Goal: Information Seeking & Learning: Learn about a topic

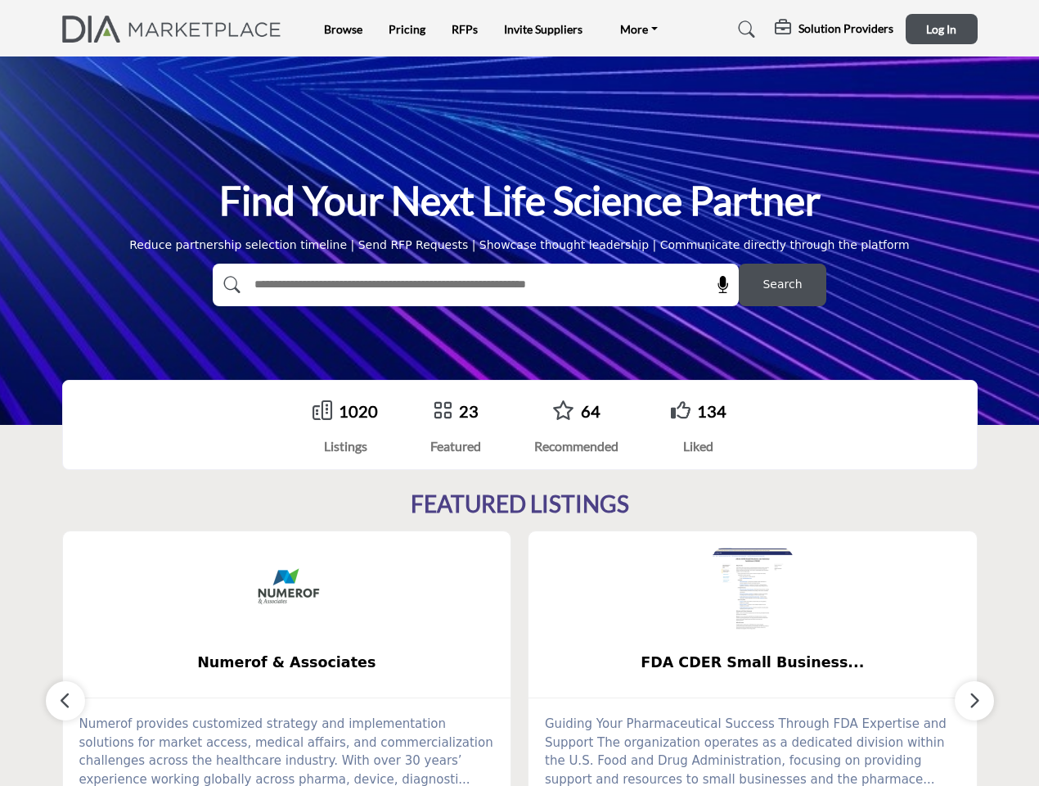
click at [637, 29] on link "More" at bounding box center [639, 29] width 61 height 23
click at [835, 29] on h5 "Solution Providers" at bounding box center [846, 28] width 95 height 15
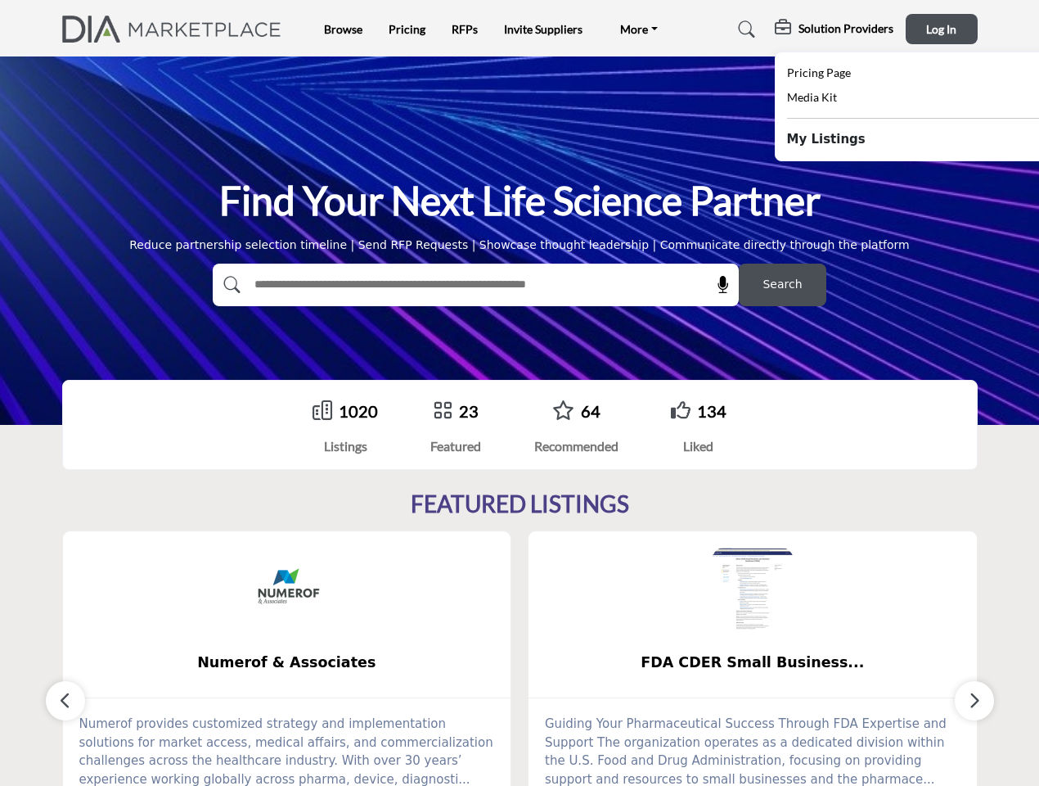
click at [942, 29] on span "Log In" at bounding box center [941, 29] width 30 height 14
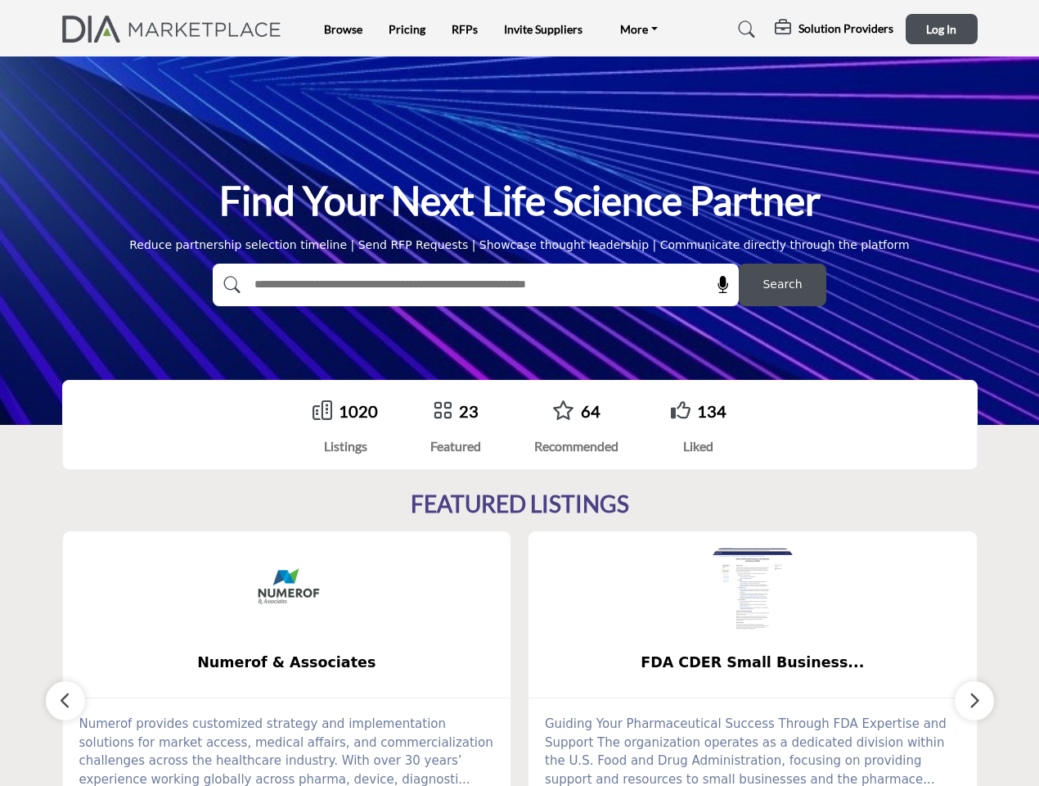
click at [718, 285] on icon at bounding box center [723, 285] width 16 height 16
click at [782, 285] on span "Search" at bounding box center [782, 284] width 39 height 17
click at [520, 658] on div "FDA CDER Small Business... ... View More 0" at bounding box center [753, 692] width 467 height 325
type input "**********"
click at [287, 662] on span "Numerof & Associates" at bounding box center [287, 661] width 399 height 21
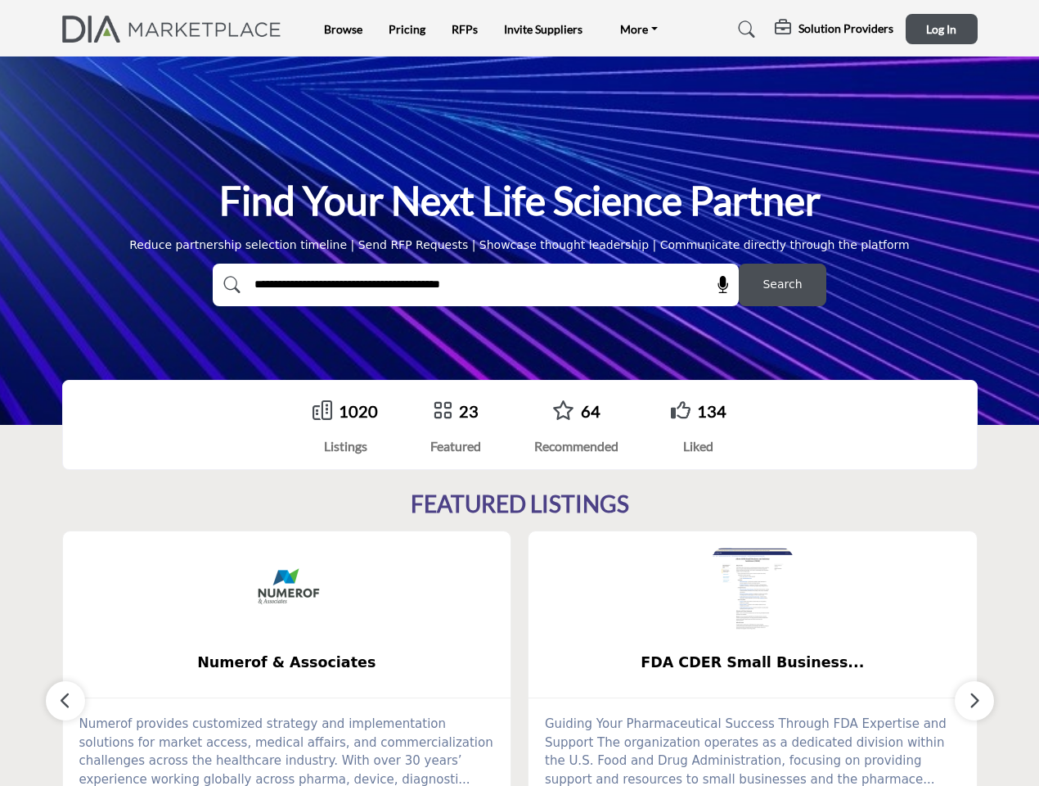
click at [753, 662] on span "FDA CDER Small Business..." at bounding box center [752, 661] width 399 height 21
click at [65, 701] on icon "button" at bounding box center [65, 700] width 13 height 20
click at [975, 701] on icon "button" at bounding box center [974, 700] width 13 height 20
